Goal: Information Seeking & Learning: Learn about a topic

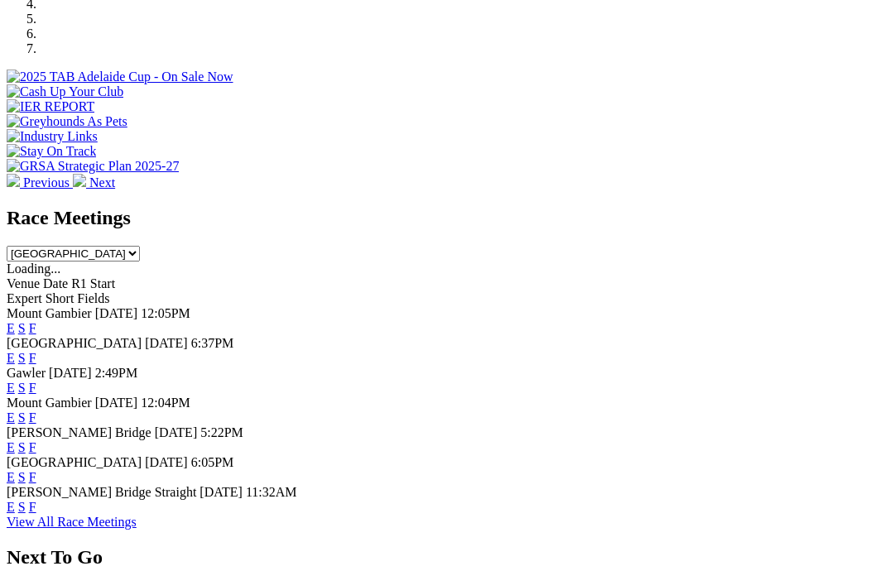
scroll to position [376, 0]
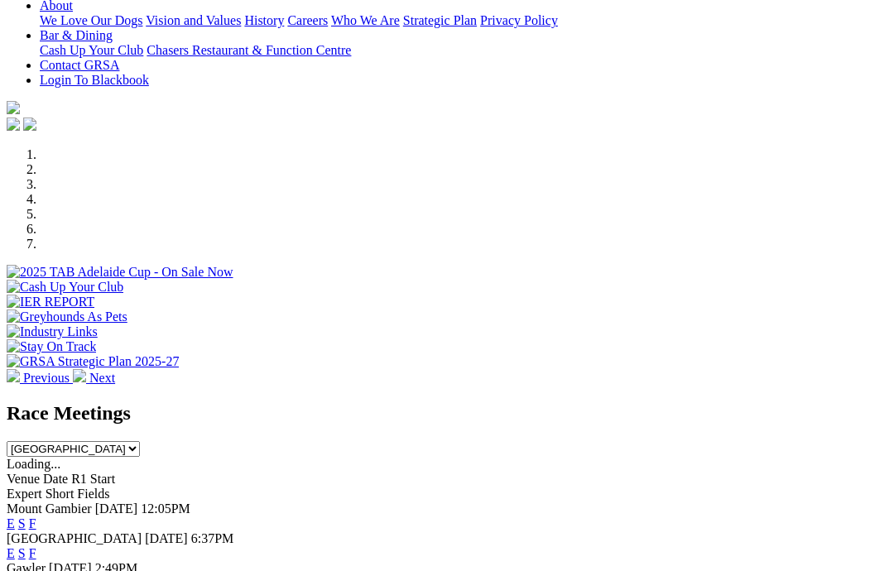
click at [140, 441] on select "South Australia New South Wales Northern Territory Queensland Tasmania Victoria…" at bounding box center [73, 449] width 133 height 16
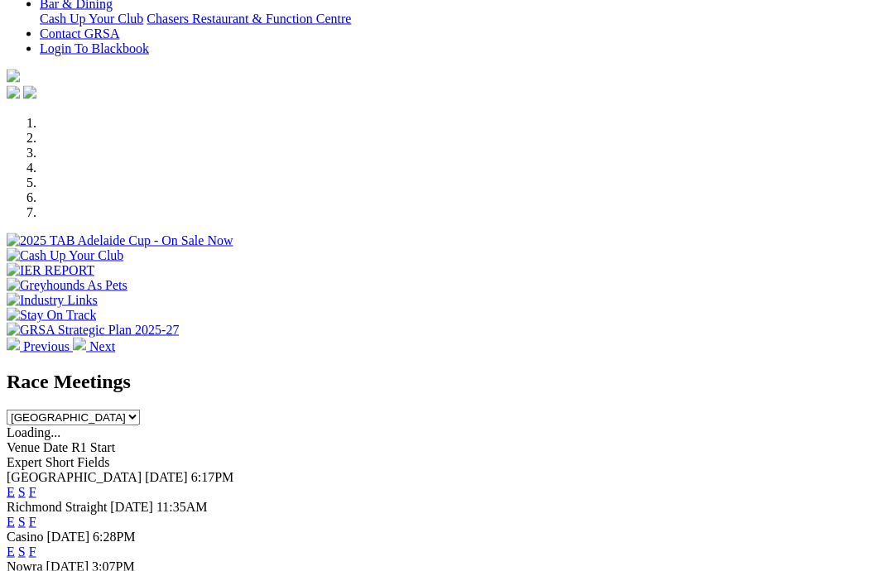
scroll to position [428, 0]
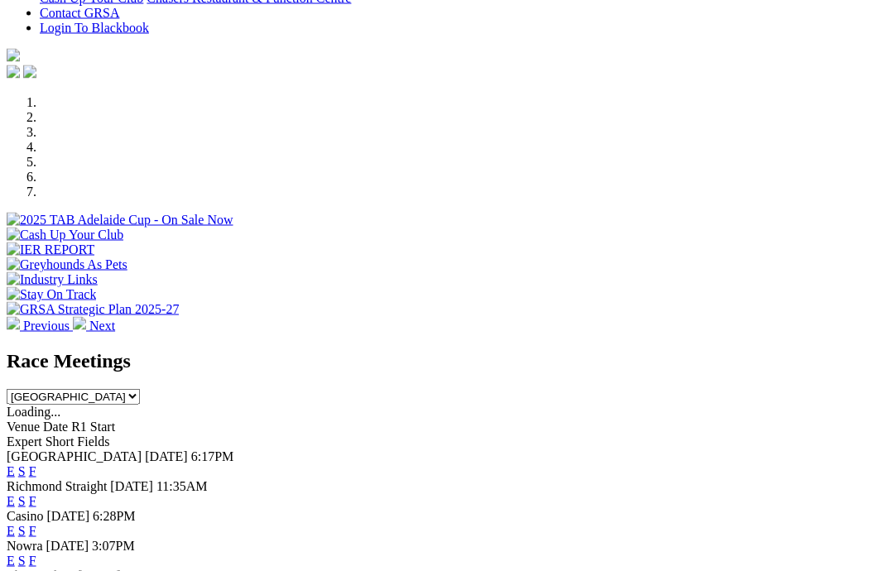
click at [140, 389] on select "South Australia New South Wales Northern Territory Queensland Tasmania Victoria…" at bounding box center [73, 397] width 133 height 16
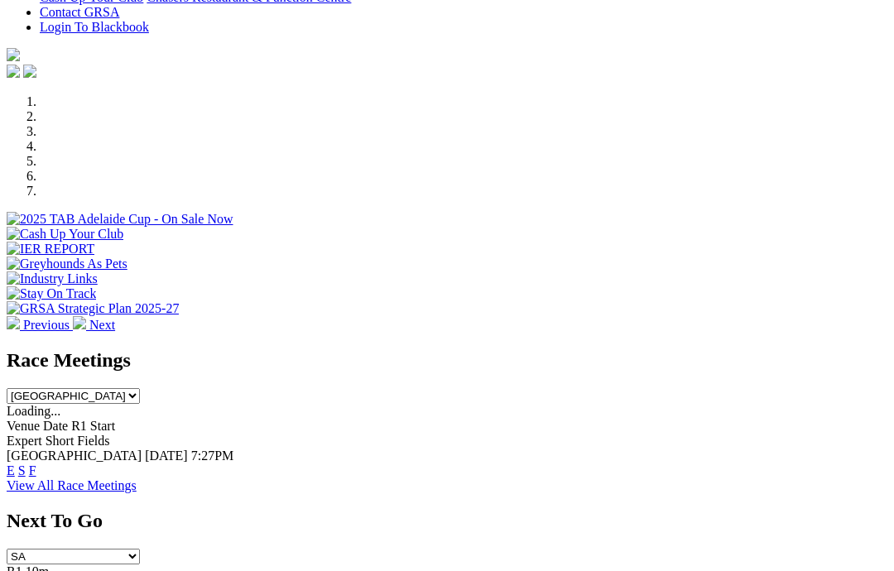
click at [140, 388] on select "South Australia New South Wales Northern Territory Queensland Tasmania Victoria…" at bounding box center [73, 396] width 133 height 16
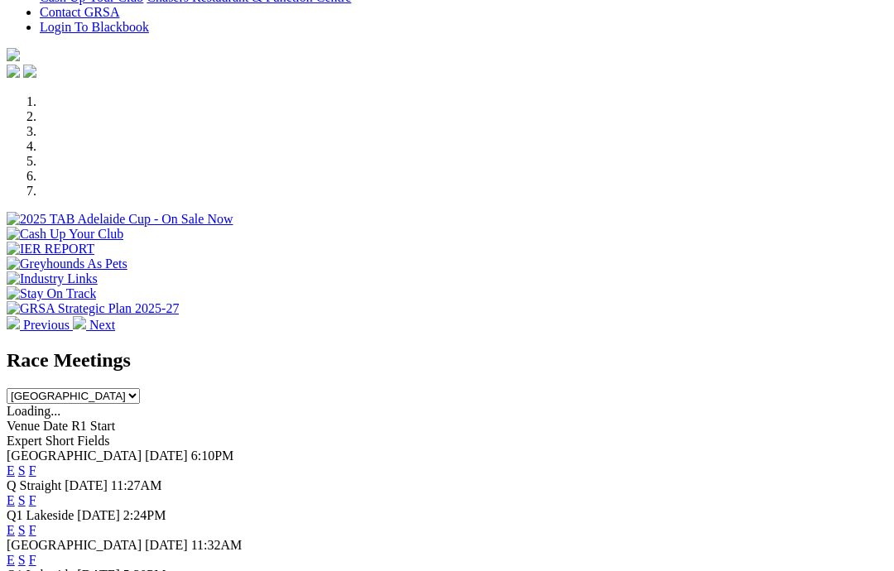
click at [140, 388] on select "South Australia New South Wales Northern Territory Queensland Tasmania Victoria…" at bounding box center [73, 396] width 133 height 16
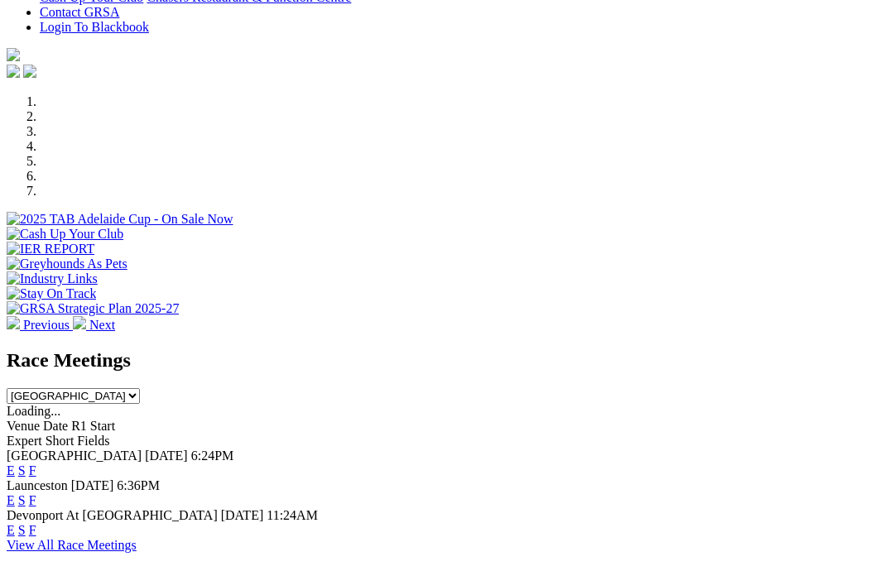
click at [140, 388] on select "South Australia New South Wales Northern Territory Queensland Tasmania Victoria…" at bounding box center [73, 396] width 133 height 16
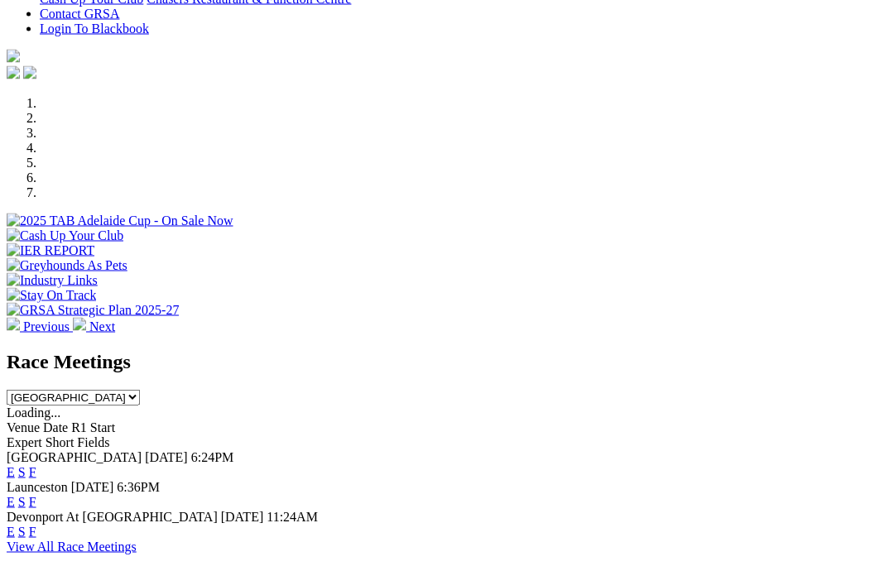
scroll to position [425, 0]
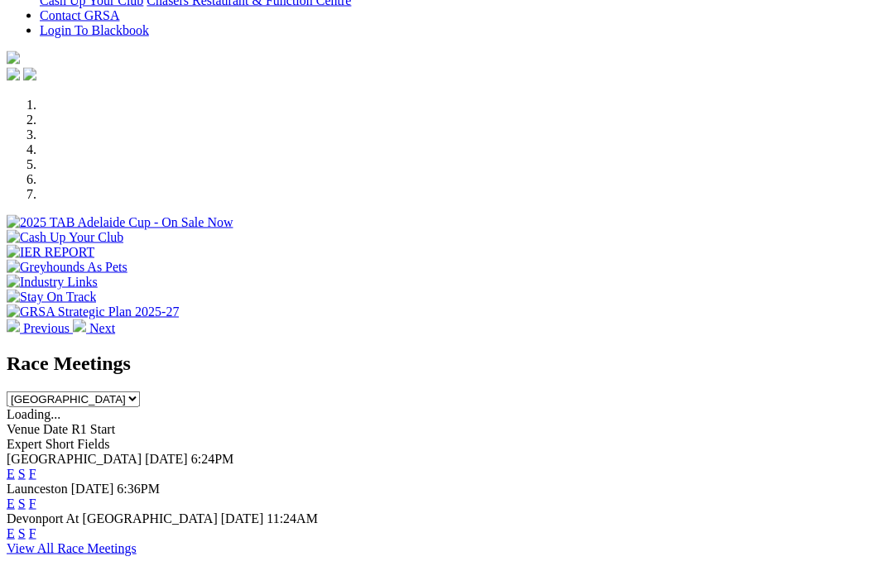
click at [140, 391] on select "South Australia New South Wales Northern Territory Queensland Tasmania Victoria…" at bounding box center [73, 399] width 133 height 16
select select "VIC"
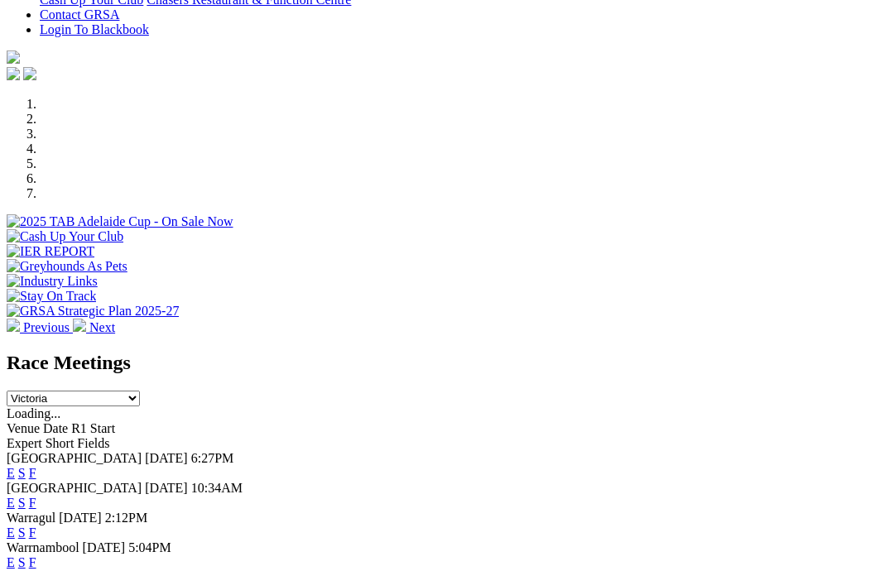
click at [36, 466] on link "F" at bounding box center [32, 473] width 7 height 14
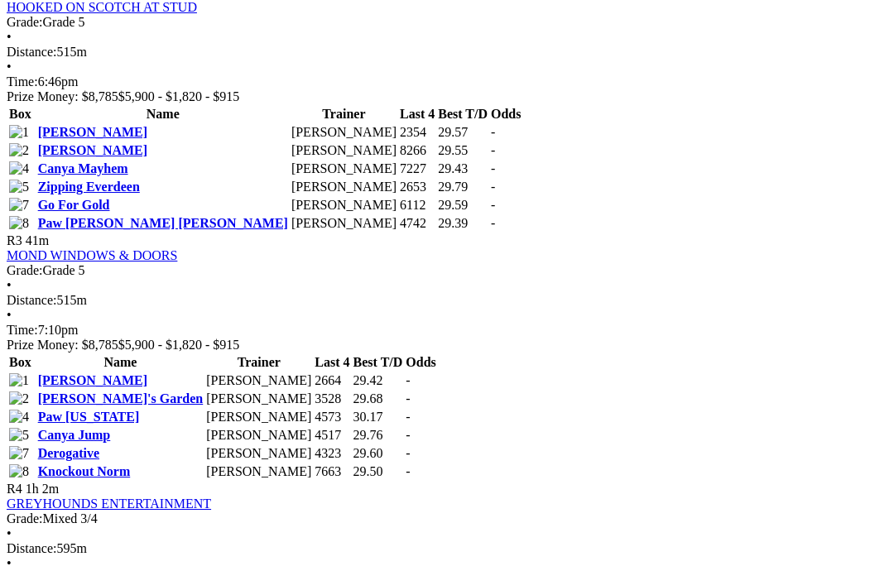
scroll to position [1141, 0]
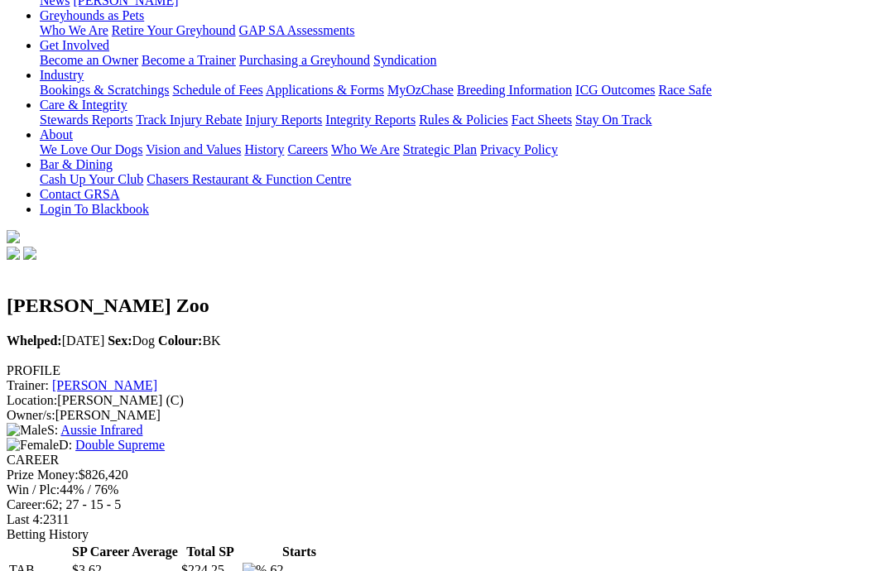
scroll to position [276, 0]
